Goal: Information Seeking & Learning: Learn about a topic

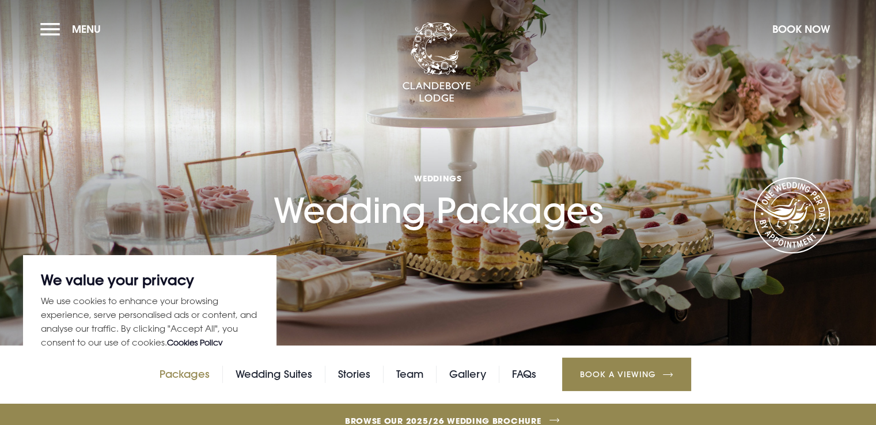
click at [197, 373] on link "Packages" at bounding box center [184, 374] width 50 height 17
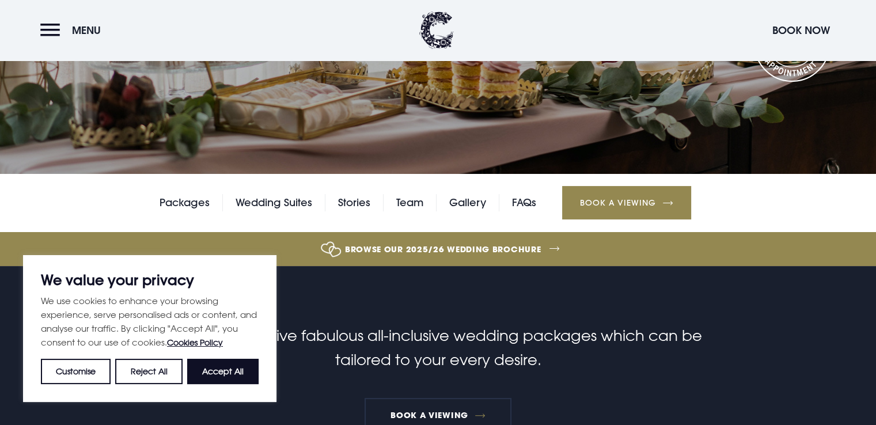
scroll to position [173, 0]
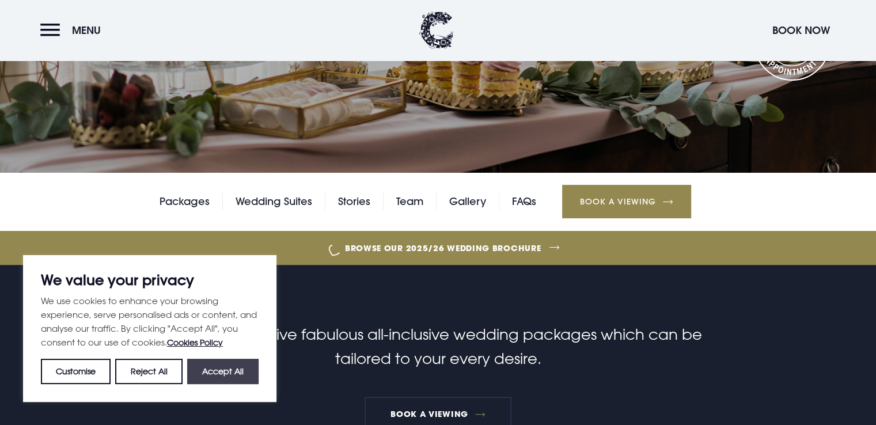
click at [212, 374] on button "Accept All" at bounding box center [222, 371] width 71 height 25
checkbox input "true"
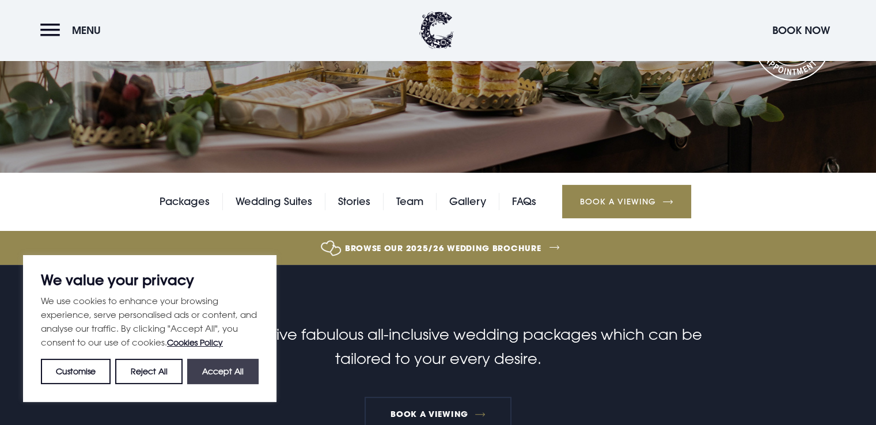
checkbox input "true"
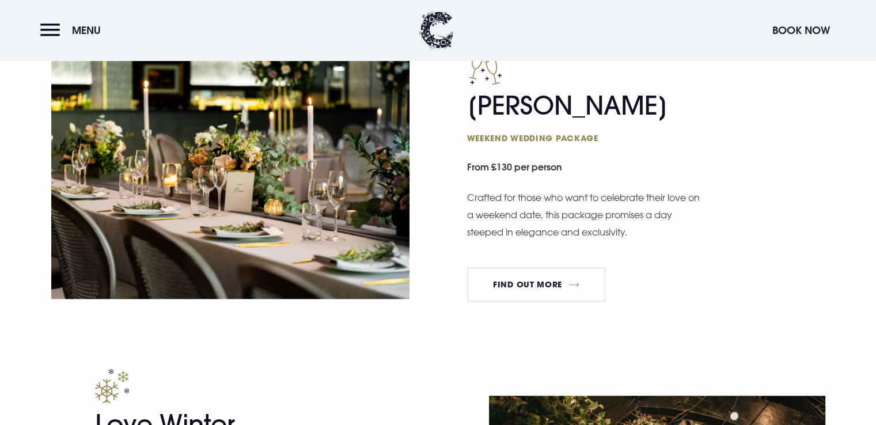
scroll to position [1036, 0]
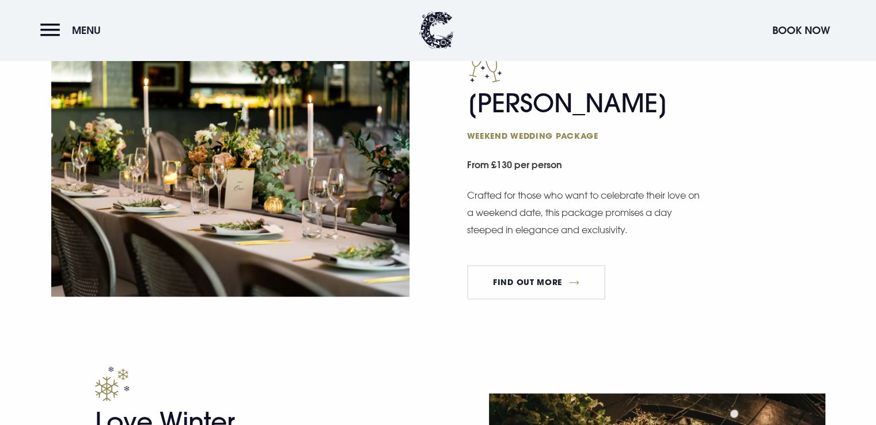
click at [491, 349] on div "[PERSON_NAME] Weekend wedding package From £130 per person Crafted for those wh…" at bounding box center [438, 205] width 876 height 321
click at [532, 279] on link "FIND OUT MORE" at bounding box center [536, 282] width 139 height 35
